Goal: Task Accomplishment & Management: Manage account settings

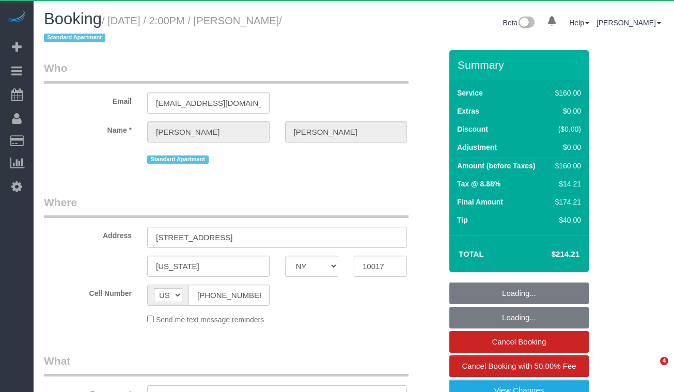
select select "NY"
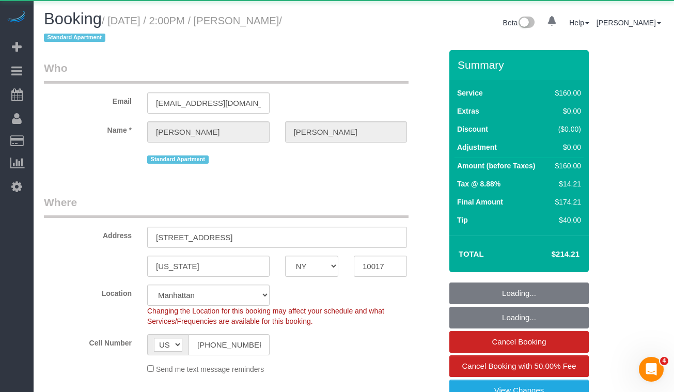
select select "object:812"
select select "number:58"
select select "number:73"
select select "number:15"
select select "number:5"
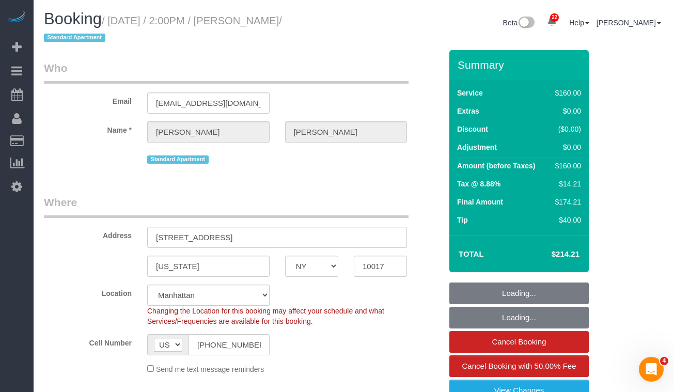
select select "object:1047"
select select "string:stripe-pm_1S8kUW4VGloSiKo76RFYt9Ma"
select select "spot1"
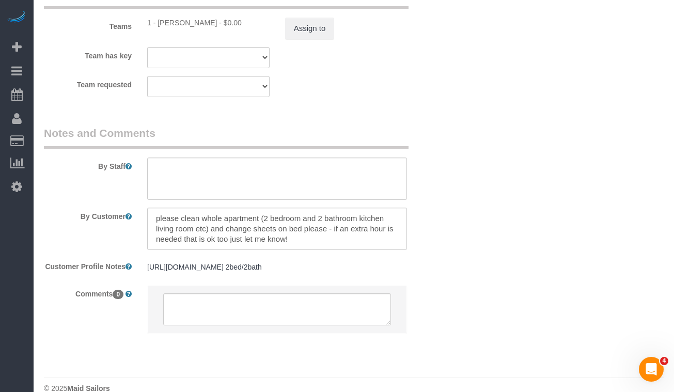
scroll to position [1201, 0]
click at [299, 239] on textarea at bounding box center [277, 228] width 260 height 42
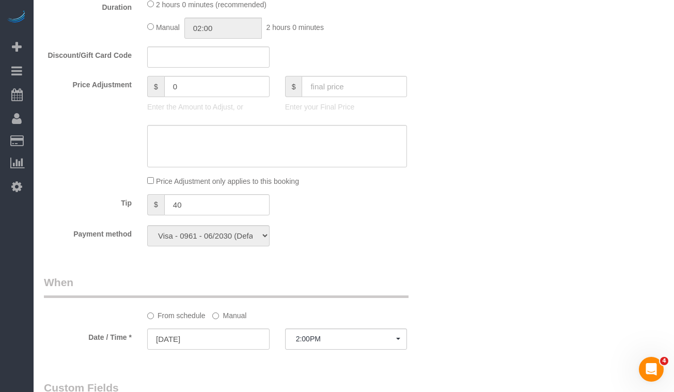
scroll to position [566, 0]
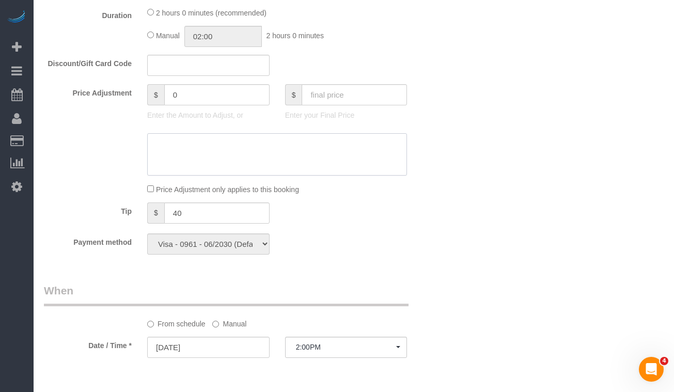
click at [207, 155] on textarea at bounding box center [277, 154] width 260 height 42
type textarea "Key from the doorman,"
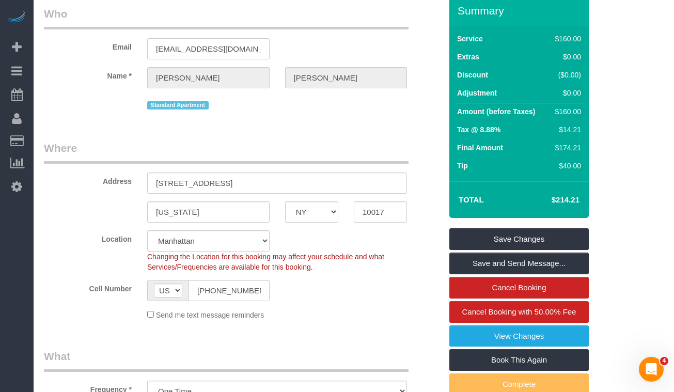
scroll to position [0, 0]
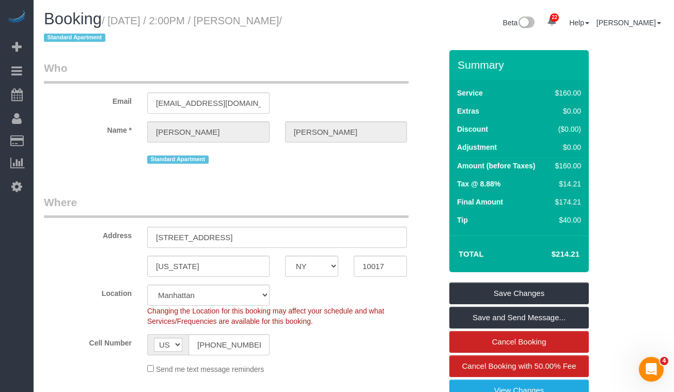
click at [265, 23] on small "/ September 19, 2025 / 2:00PM / Samantha Kaner / Standard Apartment" at bounding box center [163, 29] width 238 height 29
drag, startPoint x: 366, startPoint y: 22, endPoint x: 149, endPoint y: 27, distance: 217.3
click at [152, 27] on div "Booking / September 19, 2025 / 2:00PM / Samantha Kaner / Standard Apartment Bet…" at bounding box center [353, 30] width 635 height 40
drag, startPoint x: 149, startPoint y: 27, endPoint x: 103, endPoint y: 23, distance: 45.6
click at [149, 27] on h1 "Booking / September 19, 2025 / 2:00PM / Samantha Kaner / Standard Apartment" at bounding box center [195, 27] width 302 height 35
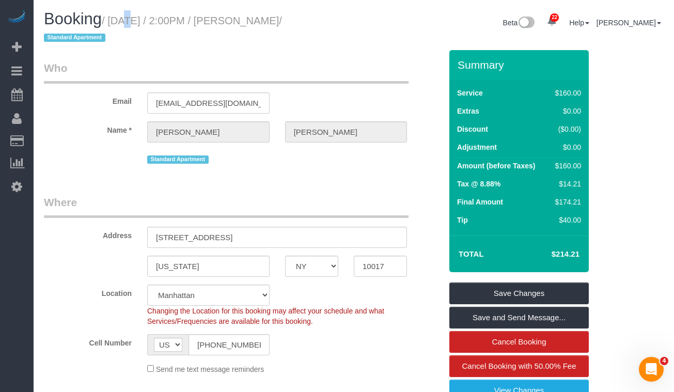
drag, startPoint x: 111, startPoint y: 21, endPoint x: 119, endPoint y: 21, distance: 7.7
click at [119, 21] on small "/ September 19, 2025 / 2:00PM / Samantha Kaner / Standard Apartment" at bounding box center [163, 29] width 238 height 29
drag, startPoint x: 116, startPoint y: 22, endPoint x: 344, endPoint y: 25, distance: 228.2
click at [344, 25] on h1 "Booking / September 19, 2025 / 2:00PM / Samantha Kaner / Standard Apartment" at bounding box center [195, 27] width 302 height 35
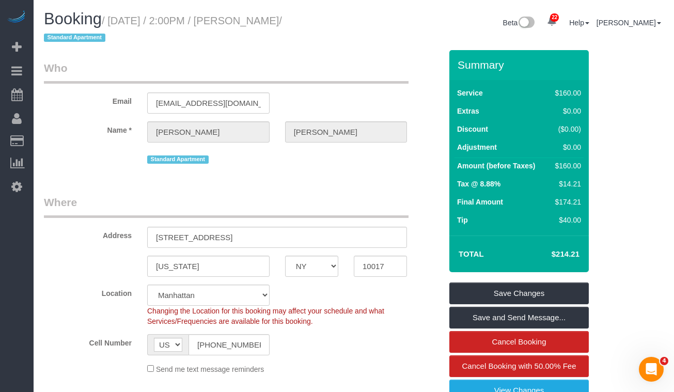
copy small "September 19, 2025 / 2:00PM / Samantha Kaner"
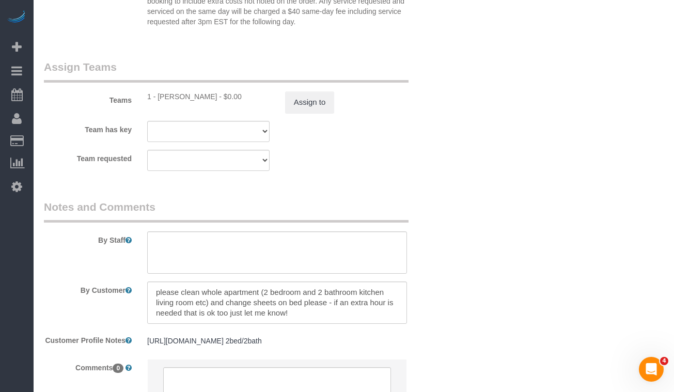
scroll to position [1129, 0]
copy div "eisan Yepez"
drag, startPoint x: 202, startPoint y: 96, endPoint x: 161, endPoint y: 96, distance: 41.3
click at [161, 96] on div "1 - [PERSON_NAME] - $0.00" at bounding box center [208, 94] width 122 height 10
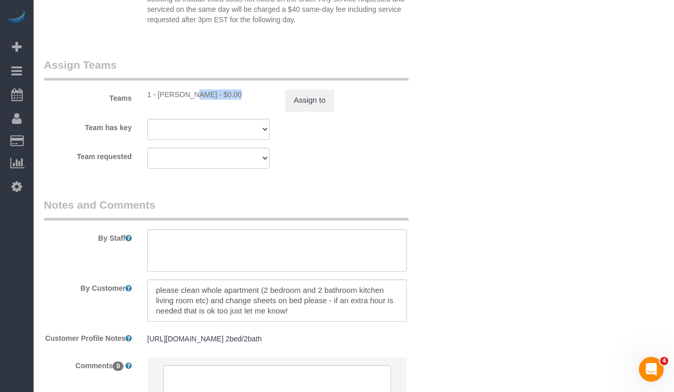
drag, startPoint x: 158, startPoint y: 97, endPoint x: 199, endPoint y: 94, distance: 40.8
click at [199, 94] on div "1 - [PERSON_NAME] - $0.00" at bounding box center [208, 94] width 122 height 10
copy div "[PERSON_NAME]"
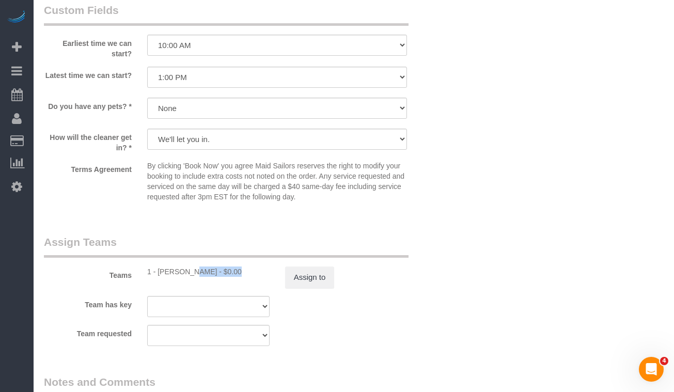
scroll to position [949, 0]
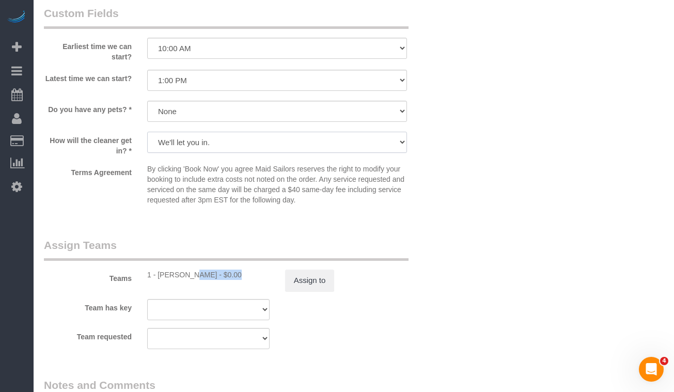
click at [181, 144] on select "We'll let you in. Doorman/Front Desk has the key. Other (Provide details)" at bounding box center [277, 142] width 260 height 21
select select "number:6"
click at [147, 132] on select "We'll let you in. Doorman/Front Desk has the key. Other (Provide details)" at bounding box center [277, 142] width 260 height 21
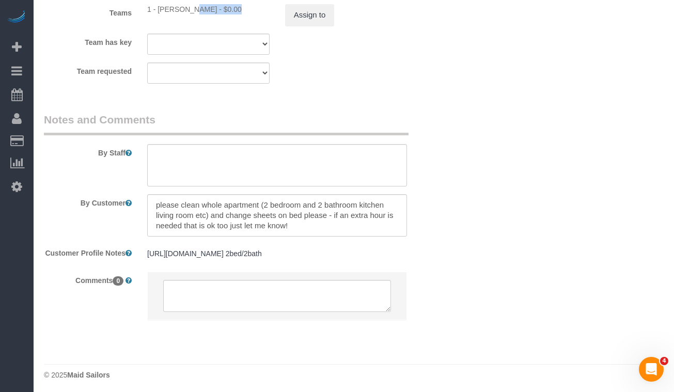
scroll to position [1220, 0]
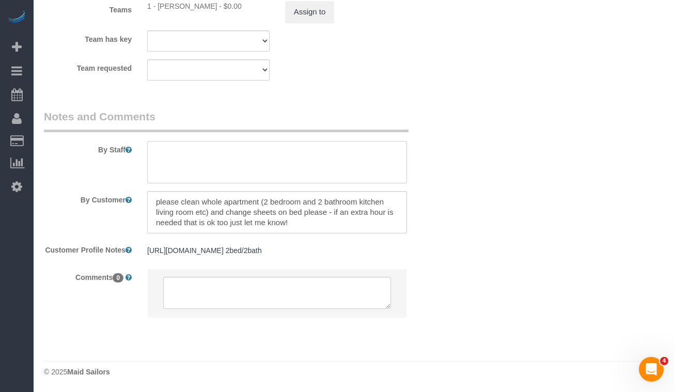
click at [204, 155] on textarea at bounding box center [277, 162] width 260 height 42
type textarea "P"
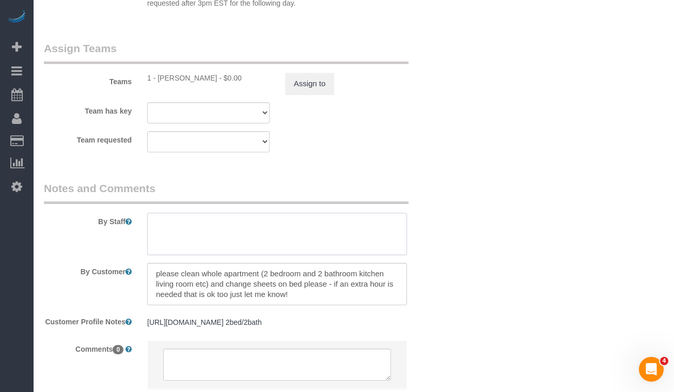
scroll to position [1146, 0]
type textarea "Please ask the doorman for the key"
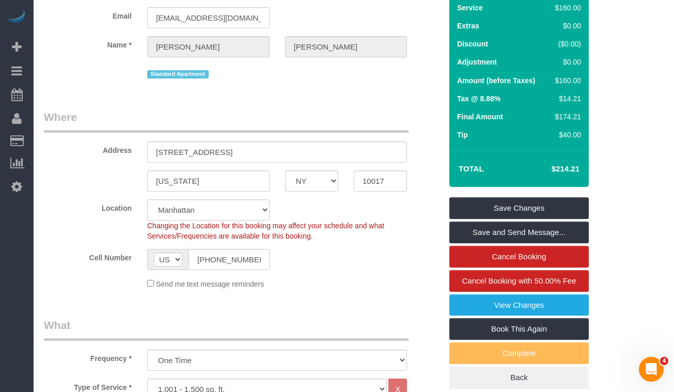
scroll to position [101, 0]
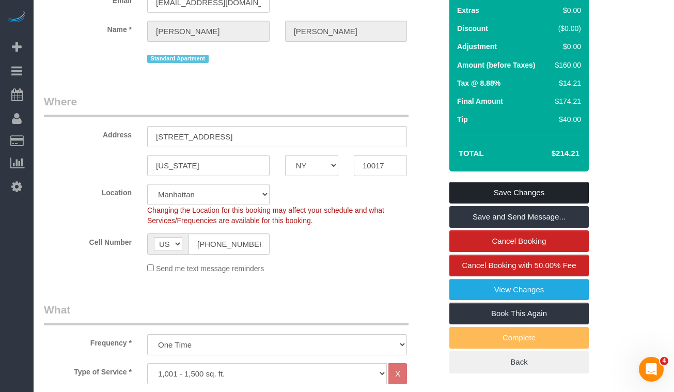
click at [488, 193] on link "Save Changes" at bounding box center [518, 193] width 139 height 22
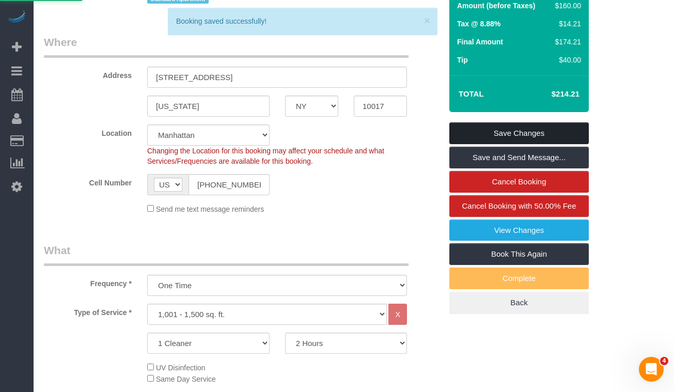
scroll to position [187, 0]
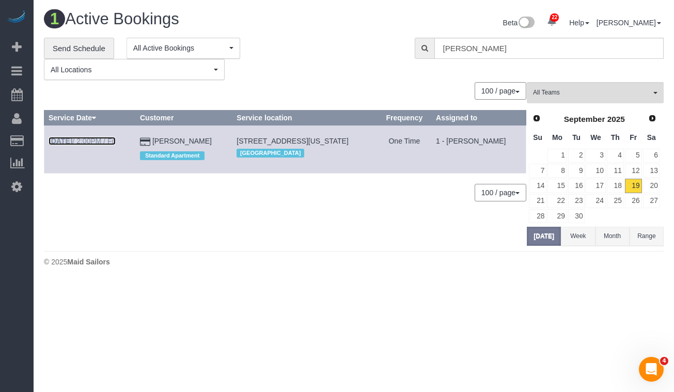
click at [92, 137] on link "Sep 19th / 2:00PM / Fri" at bounding box center [82, 141] width 67 height 8
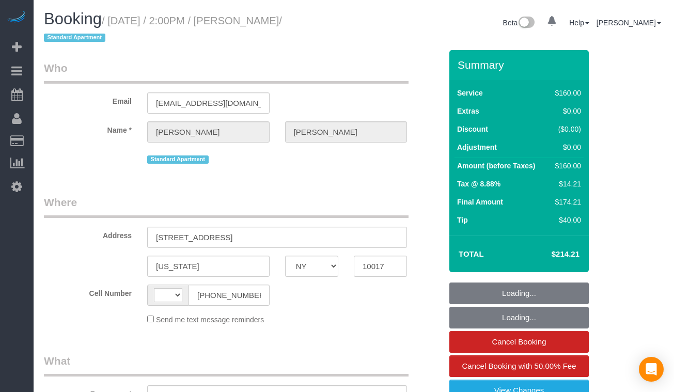
select select "NY"
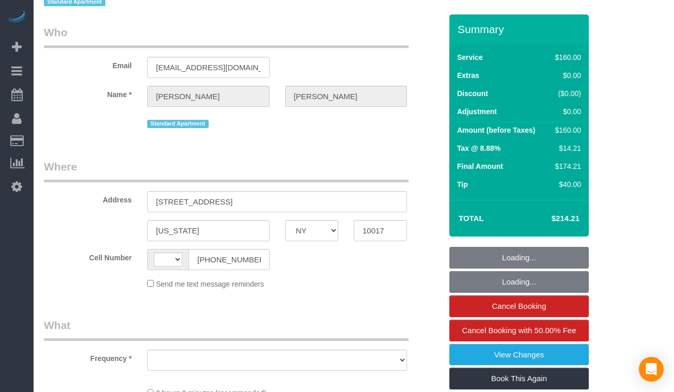
select select "string:[GEOGRAPHIC_DATA]"
select select "object:563"
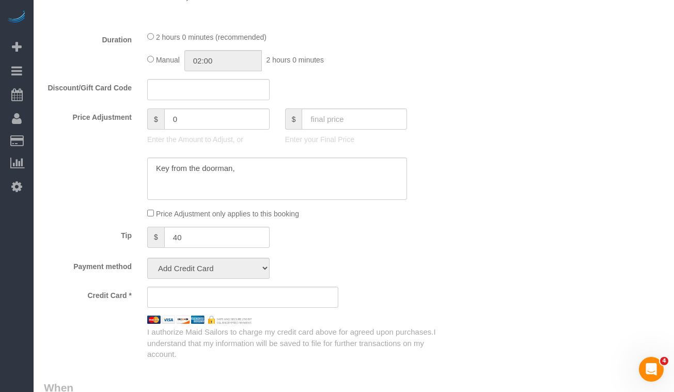
select select "string:stripe-pm_1S8kUW4VGloSiKo76RFYt9Ma"
select select "spot1"
select select "number:58"
select select "number:73"
select select "number:15"
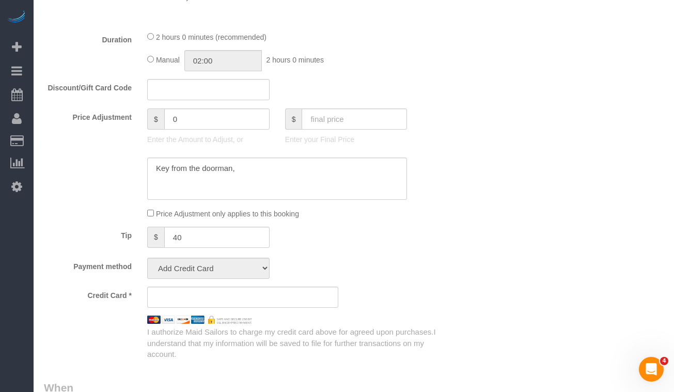
select select "number:6"
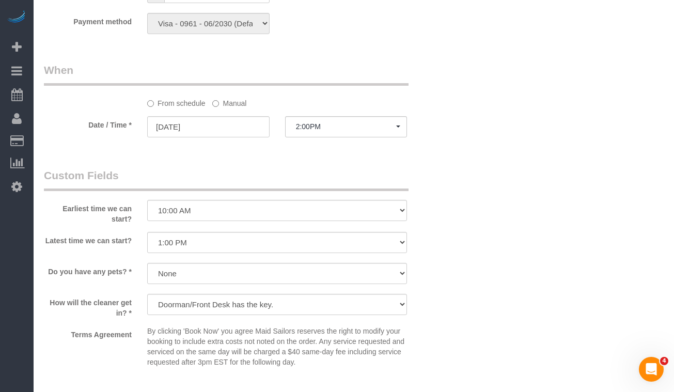
select select "object:1047"
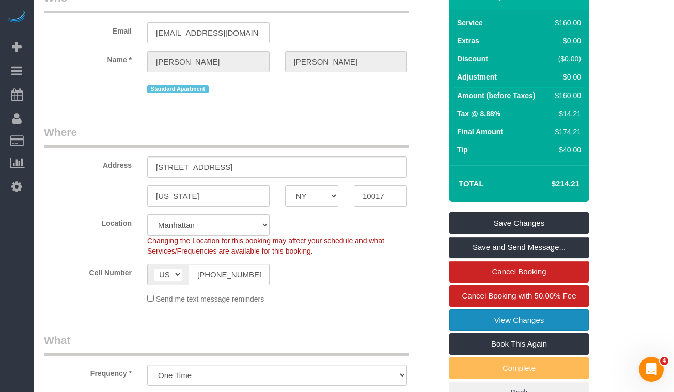
scroll to position [70, 0]
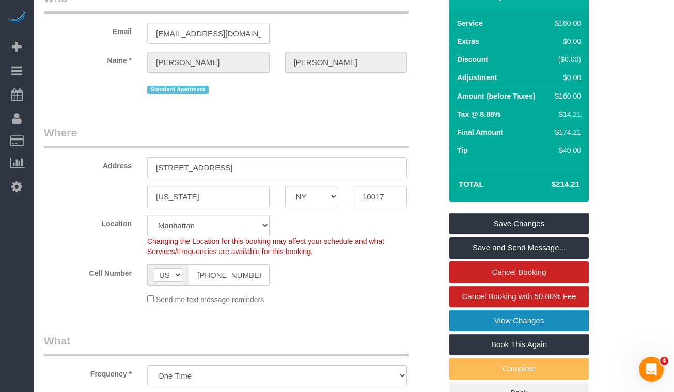
click at [473, 315] on link "View Changes" at bounding box center [518, 321] width 139 height 22
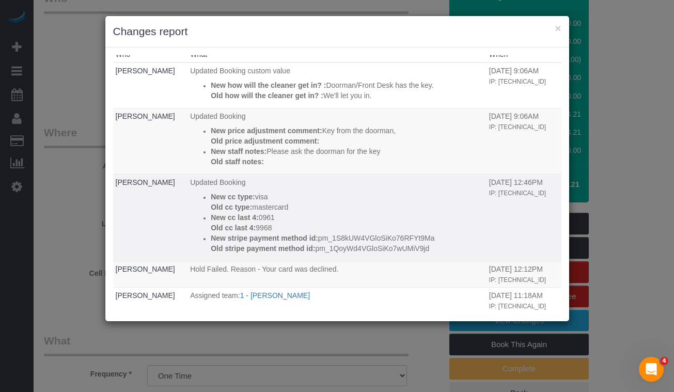
scroll to position [9, 0]
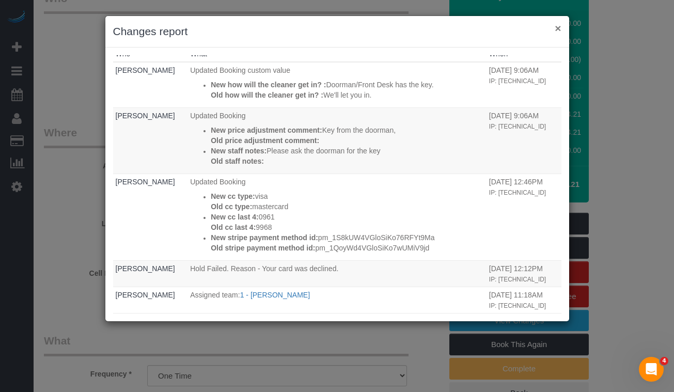
click at [556, 31] on button "×" at bounding box center [557, 28] width 6 height 11
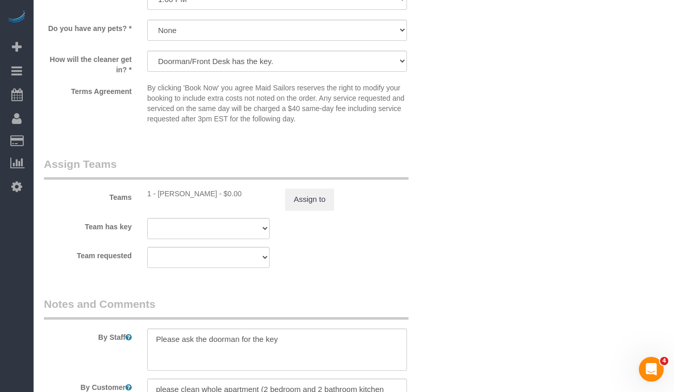
scroll to position [1061, 0]
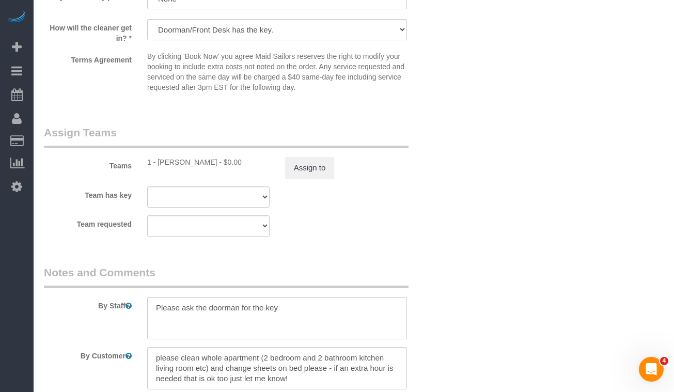
click at [203, 161] on div "1 - [PERSON_NAME] - $0.00" at bounding box center [208, 162] width 122 height 10
drag, startPoint x: 202, startPoint y: 162, endPoint x: 156, endPoint y: 162, distance: 45.4
click at [156, 162] on div "1 - [PERSON_NAME] - $0.00" at bounding box center [208, 162] width 122 height 10
copy div "[PERSON_NAME]"
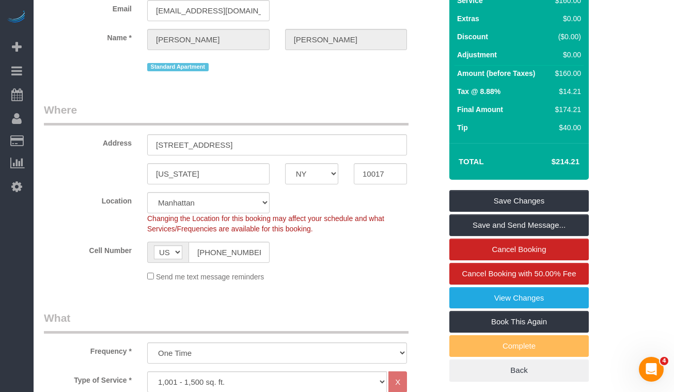
scroll to position [0, 0]
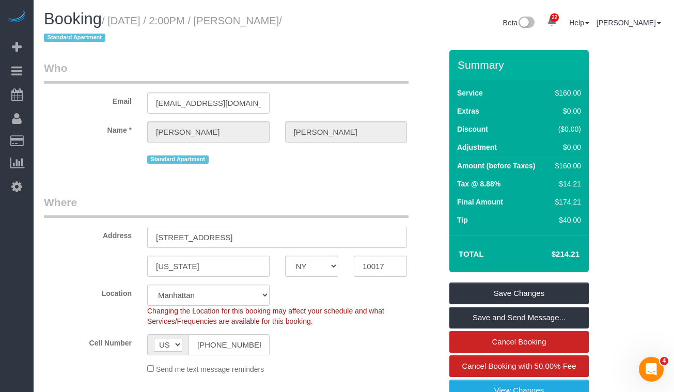
drag, startPoint x: 263, startPoint y: 237, endPoint x: 150, endPoint y: 182, distance: 125.6
click at [128, 231] on div "Address [STREET_ADDRESS]" at bounding box center [242, 221] width 413 height 53
